Goal: Task Accomplishment & Management: Manage account settings

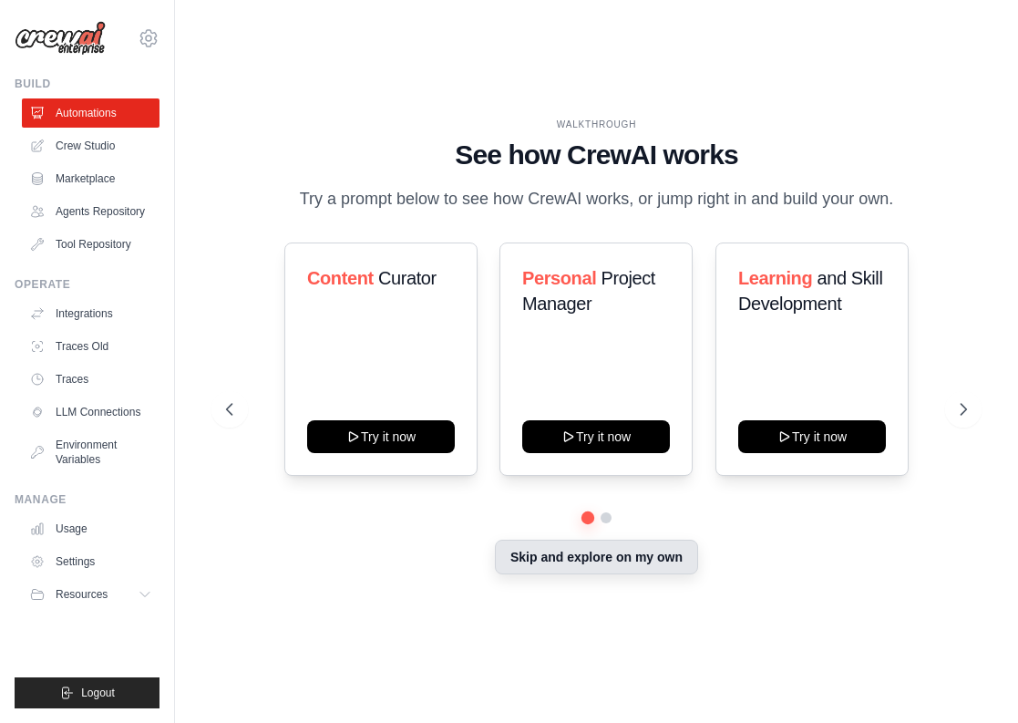
click at [550, 557] on button "Skip and explore on my own" at bounding box center [596, 557] width 203 height 35
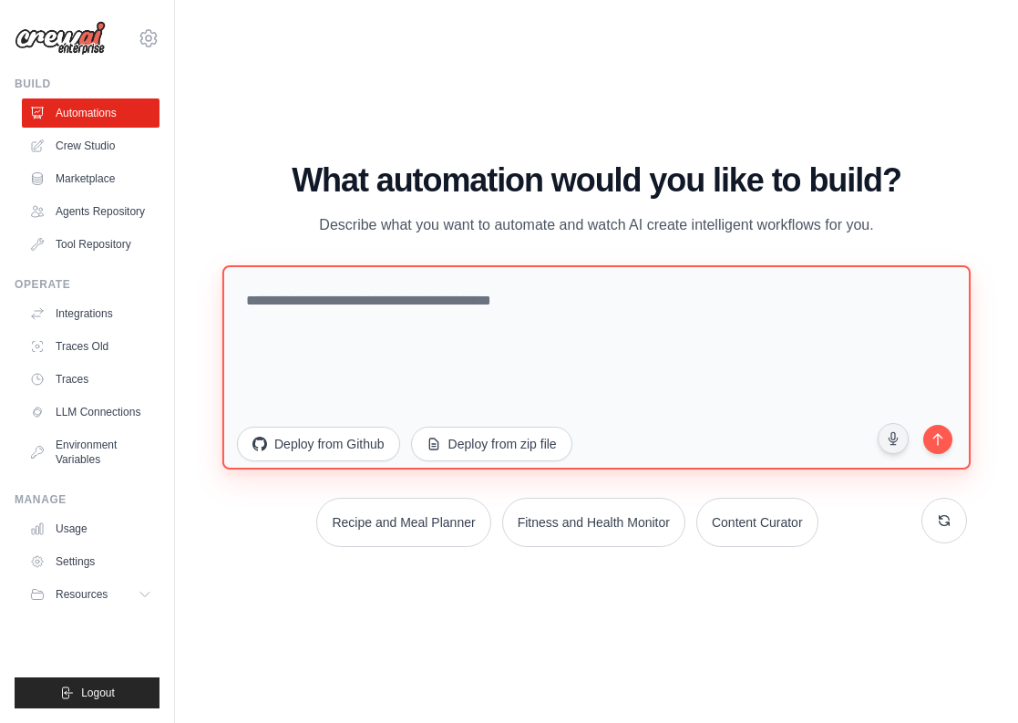
click at [369, 304] on textarea at bounding box center [596, 366] width 749 height 204
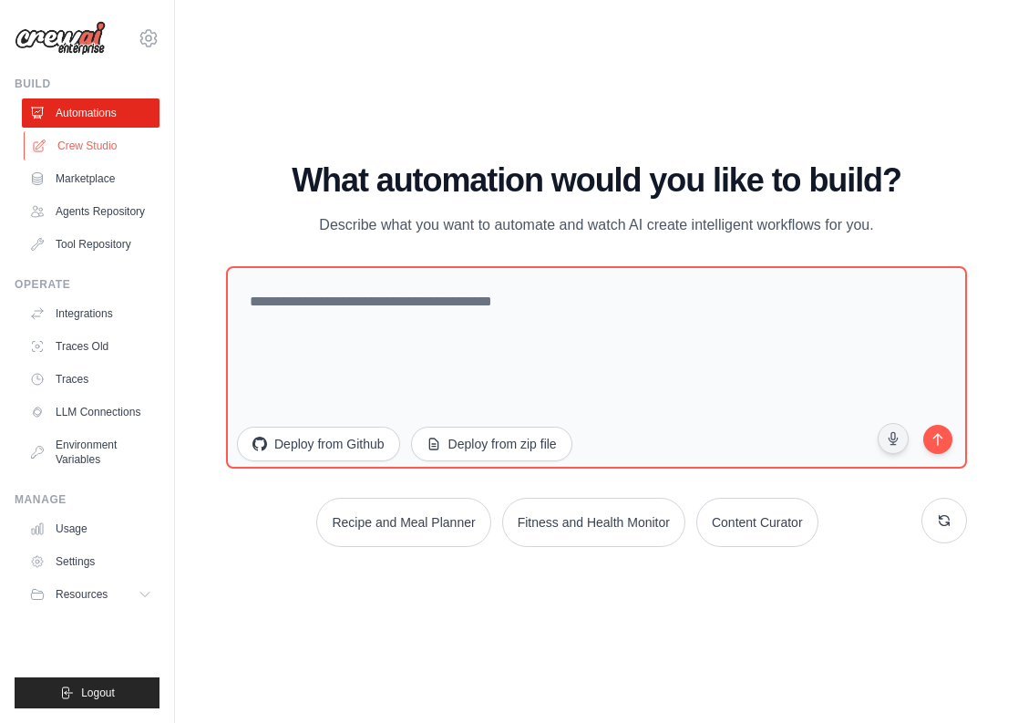
click at [107, 142] on link "Crew Studio" at bounding box center [93, 145] width 138 height 29
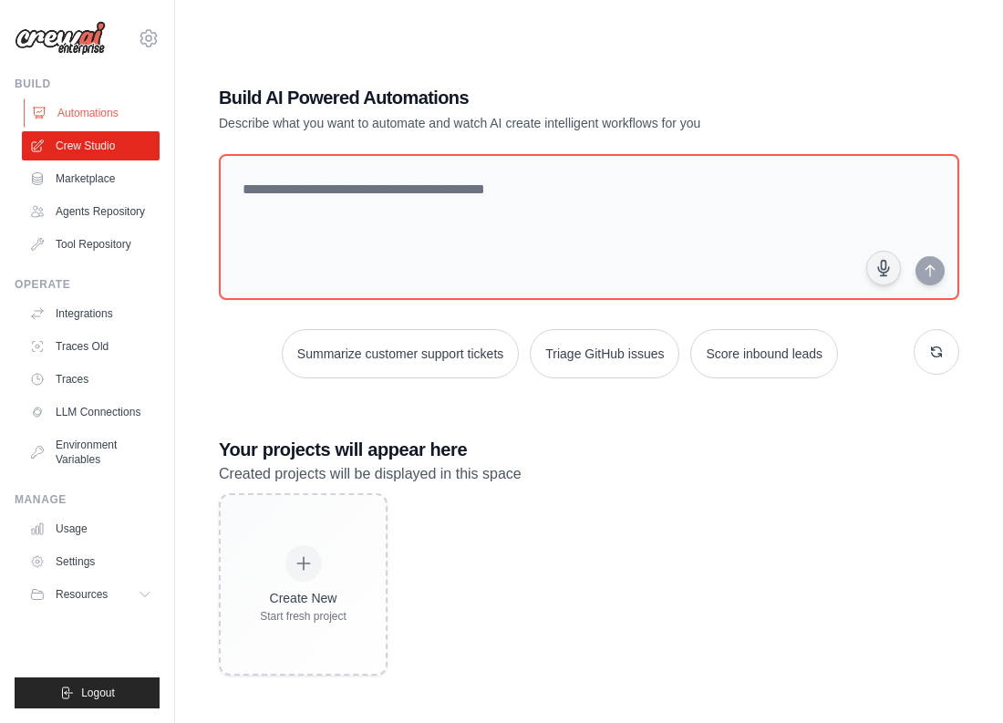
click at [92, 112] on link "Automations" at bounding box center [93, 112] width 138 height 29
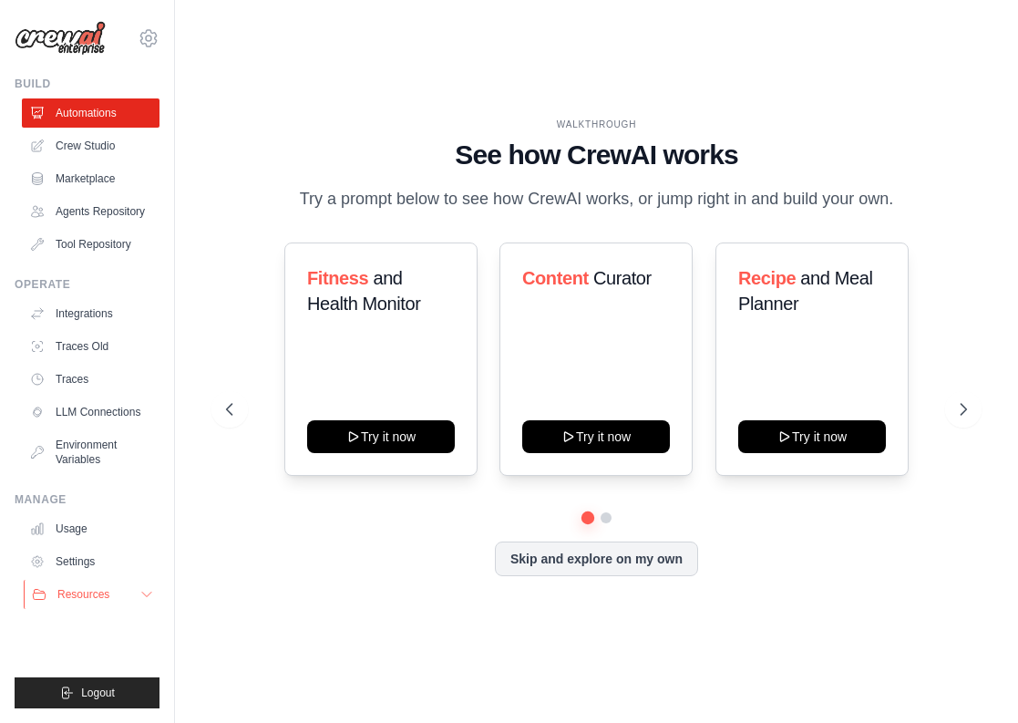
click at [111, 601] on button "Resources" at bounding box center [93, 594] width 138 height 29
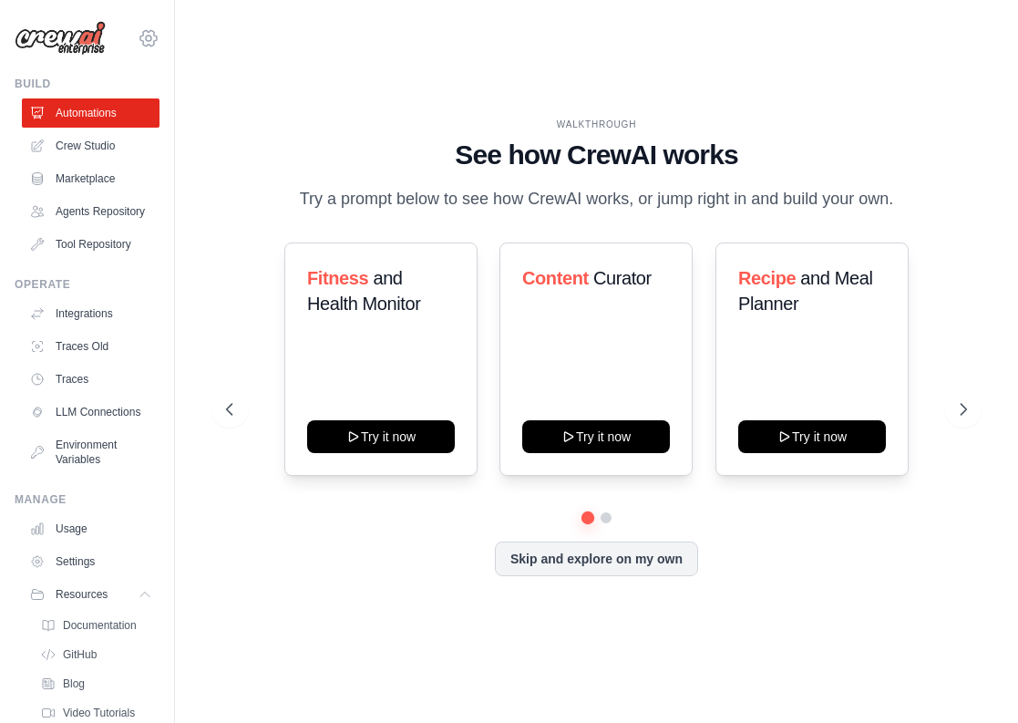
click at [138, 38] on icon at bounding box center [149, 38] width 22 height 22
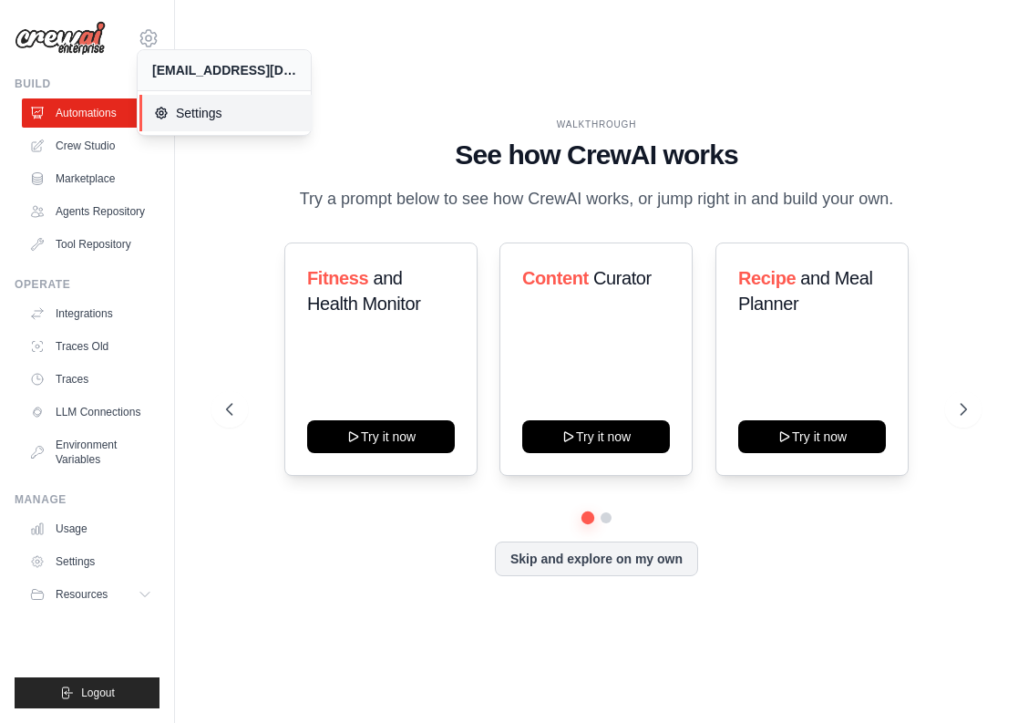
click at [209, 119] on span "Settings" at bounding box center [226, 113] width 144 height 18
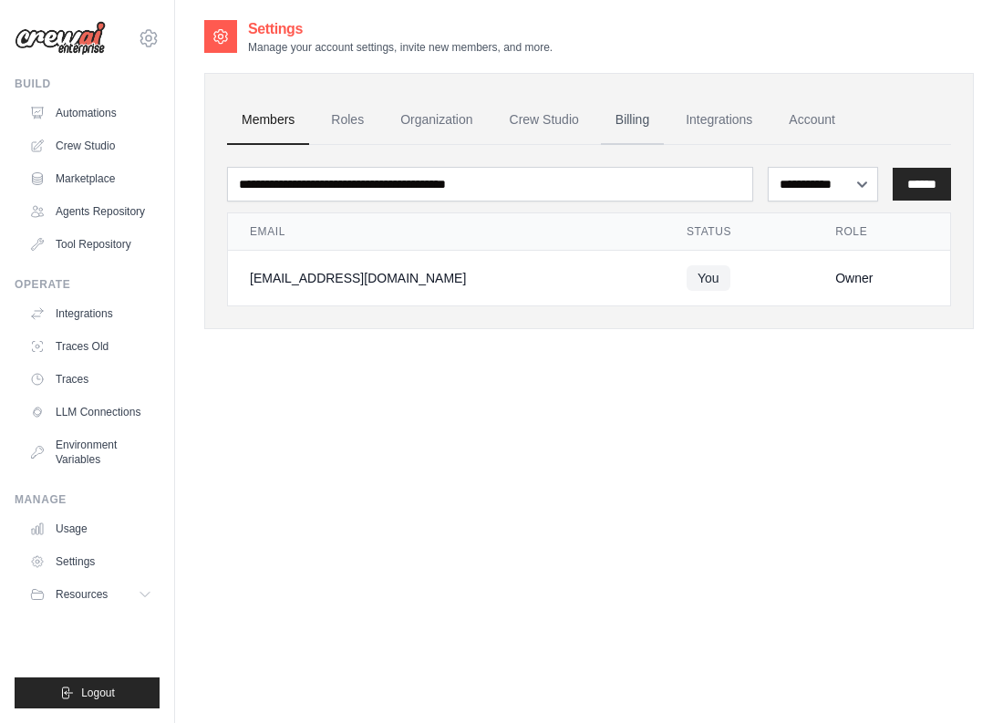
click at [615, 117] on link "Billing" at bounding box center [632, 120] width 63 height 49
